Goal: Transaction & Acquisition: Purchase product/service

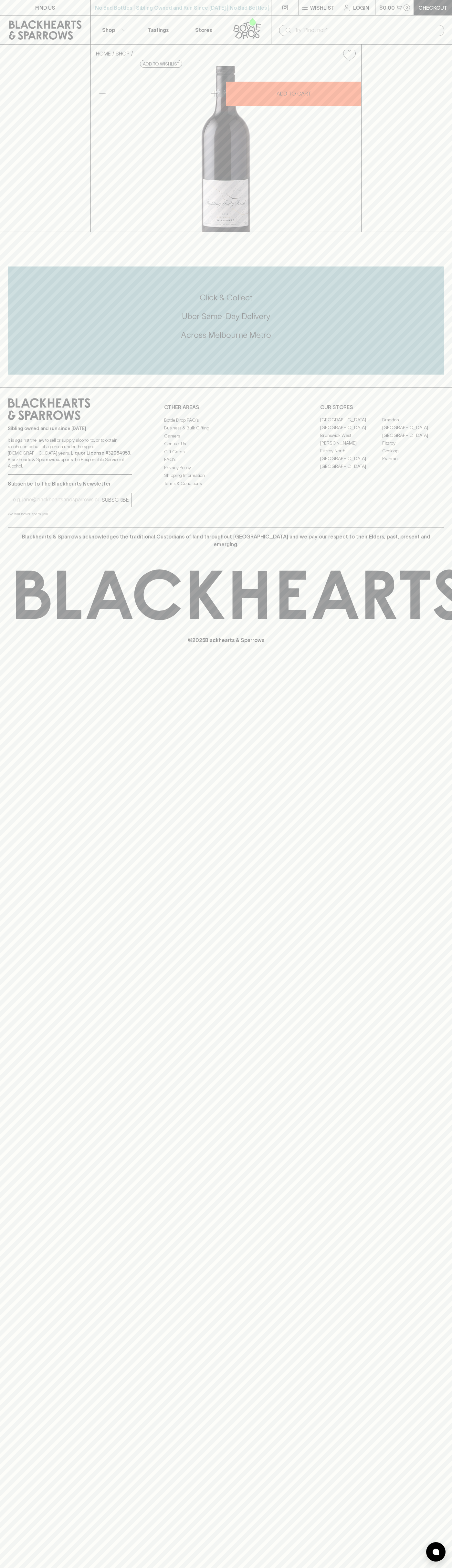
click at [22, 16] on link at bounding box center [45, 30] width 90 height 29
click at [61, 1567] on html "FIND US | No Bad Bottles | Sibling Owned and Run Since 2006 | No Bad Bottles | …" at bounding box center [226, 784] width 452 height 1568
